Goal: Find specific page/section: Find specific page/section

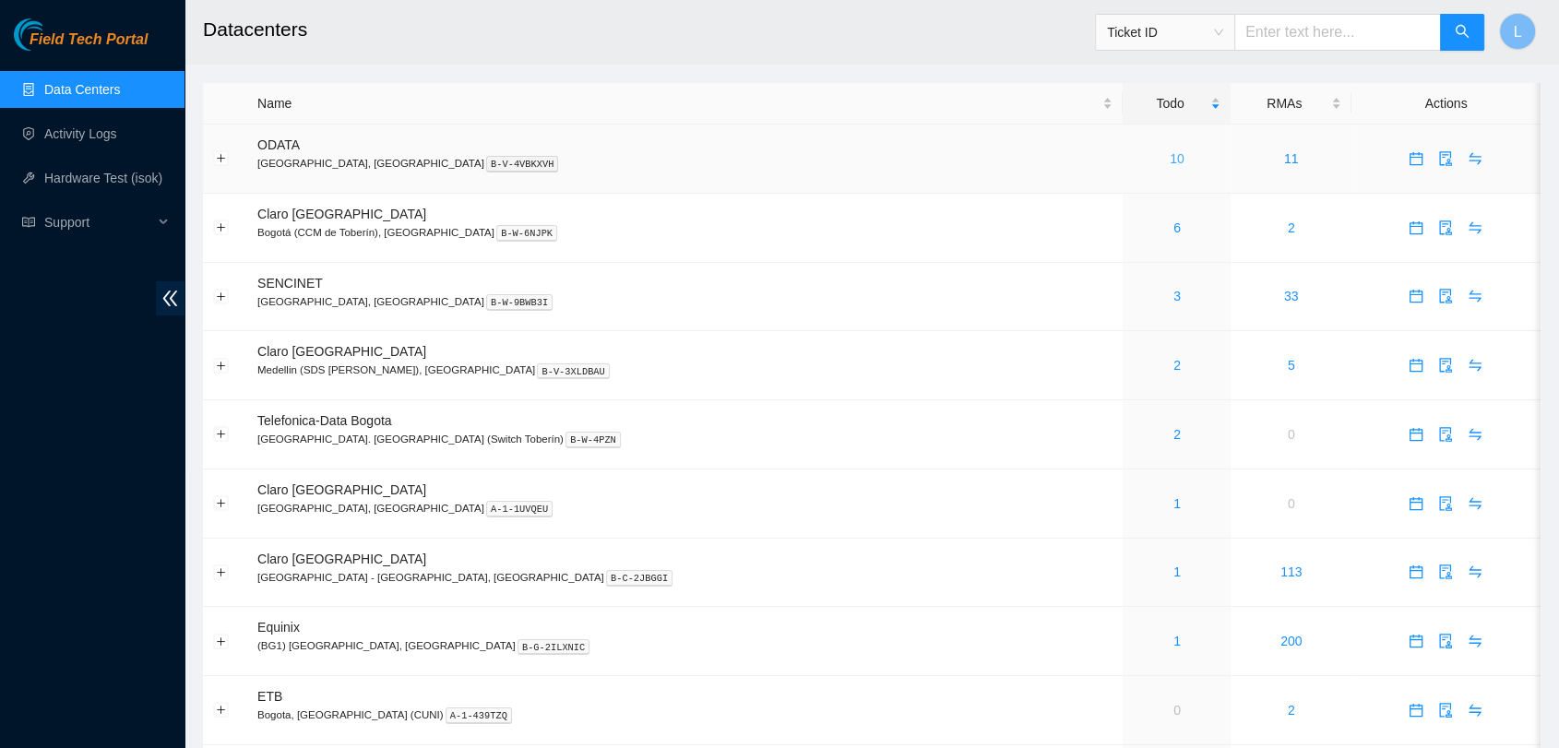
click at [1170, 158] on link "10" at bounding box center [1177, 158] width 15 height 15
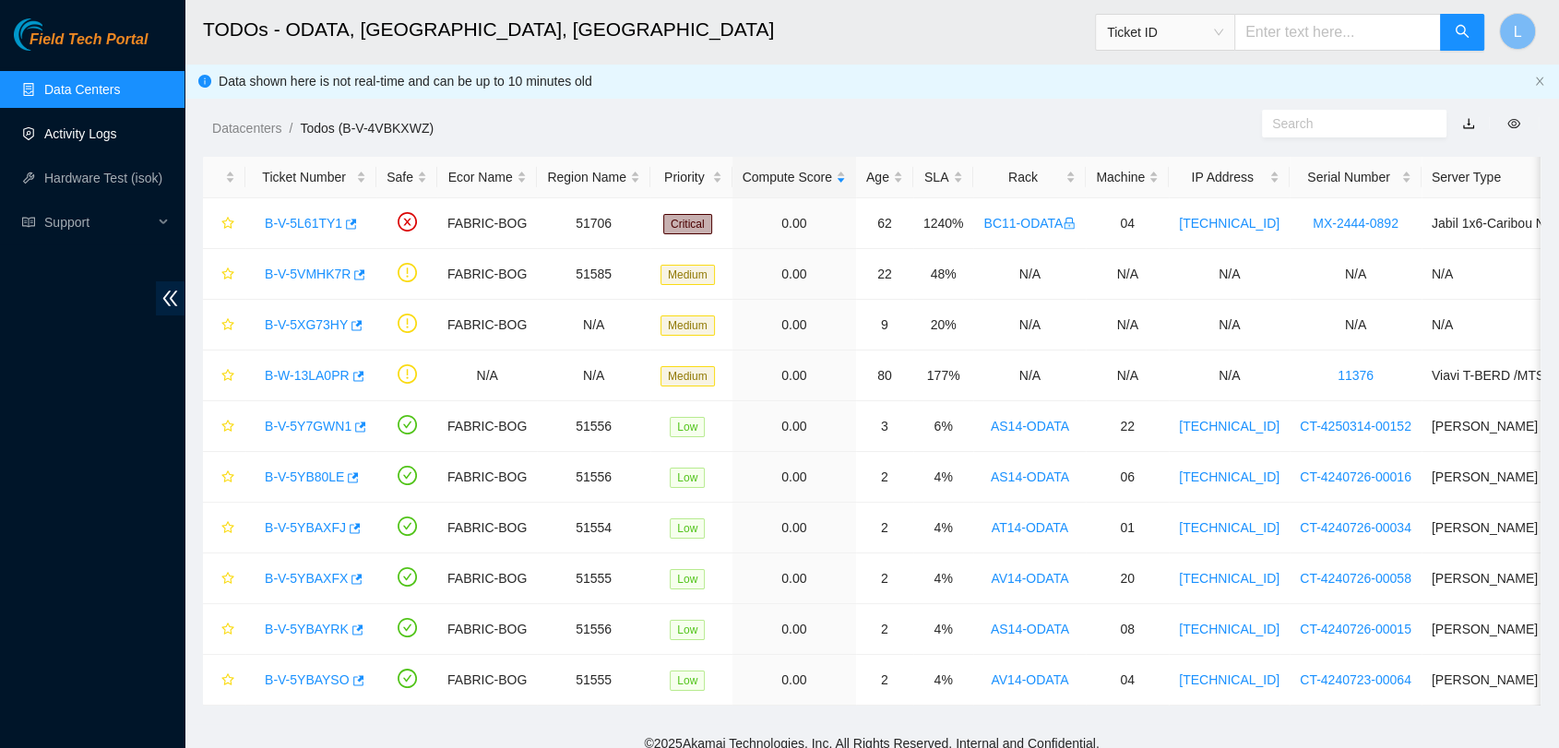
click at [76, 135] on link "Activity Logs" at bounding box center [80, 133] width 73 height 15
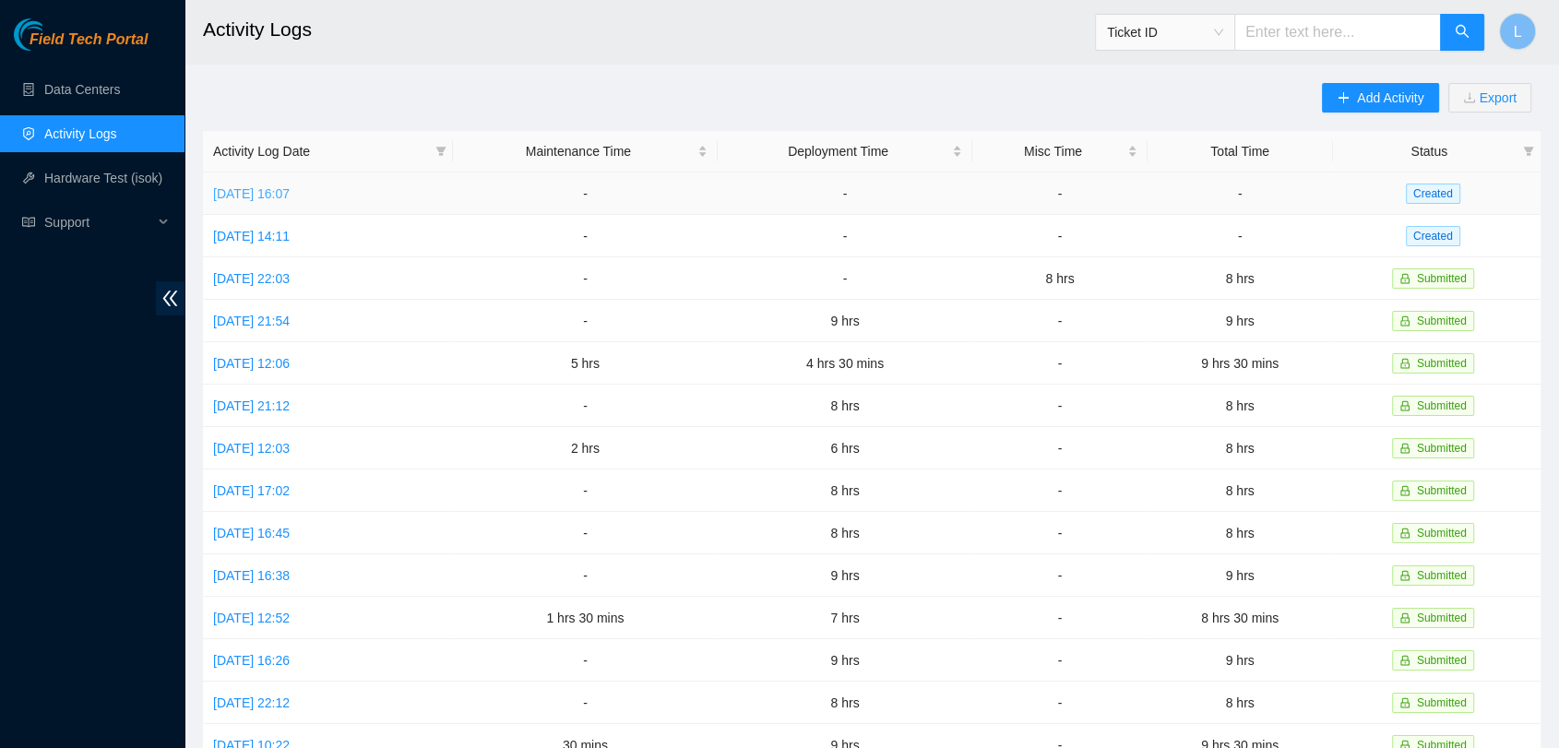
click at [284, 191] on link "[DATE] 16:07" at bounding box center [251, 193] width 77 height 15
